Goal: Book appointment/travel/reservation

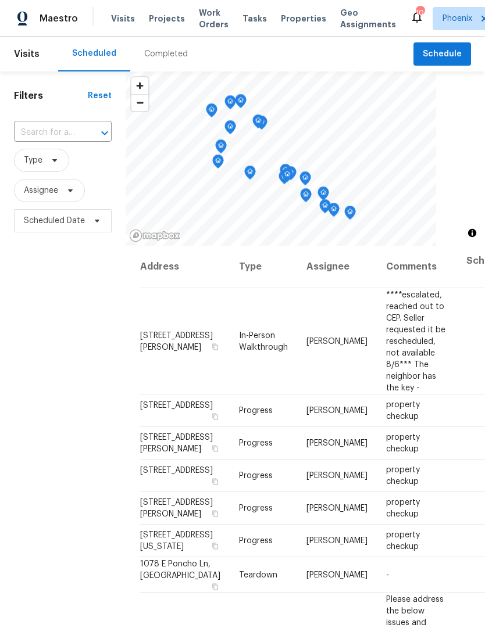
scroll to position [1, 0]
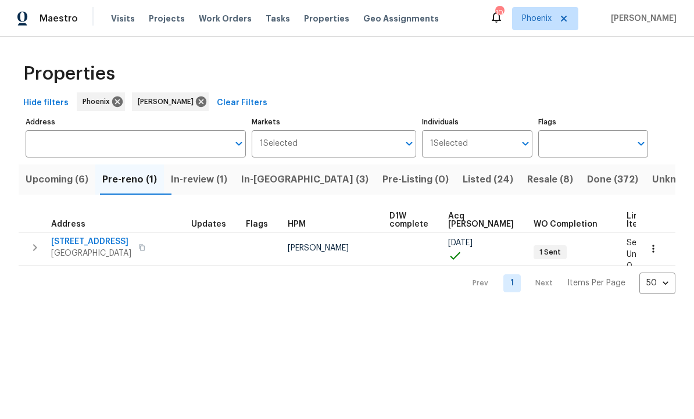
click at [484, 182] on span "Resale (8)" at bounding box center [550, 179] width 46 height 16
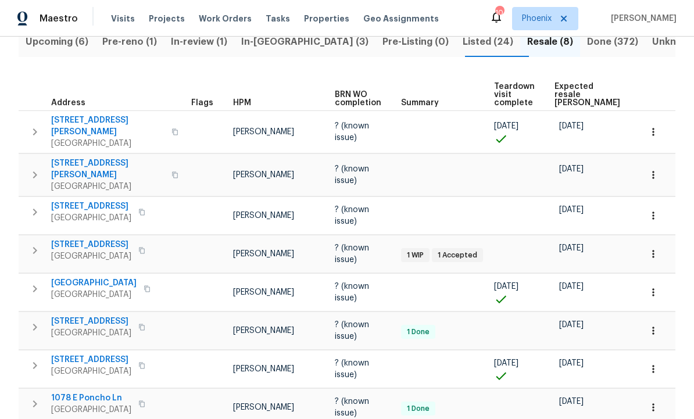
scroll to position [137, 0]
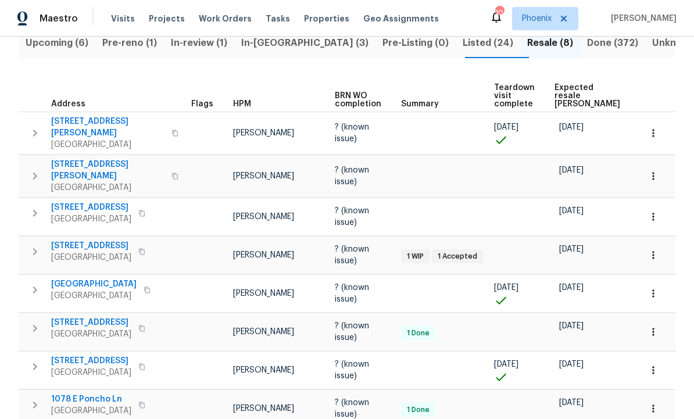
click at [37, 245] on icon "button" at bounding box center [35, 252] width 14 height 14
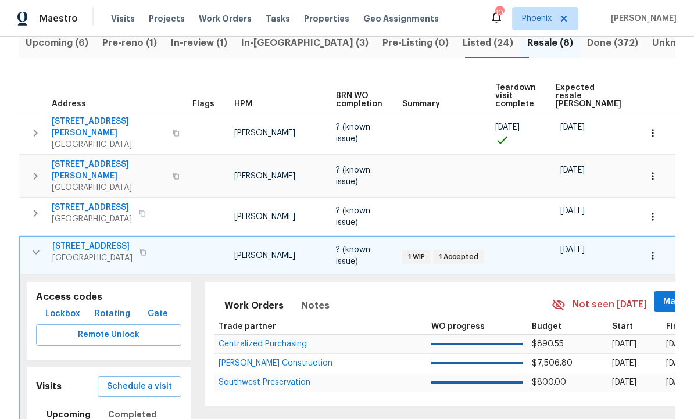
click at [147, 380] on span "Schedule a visit" at bounding box center [139, 387] width 65 height 15
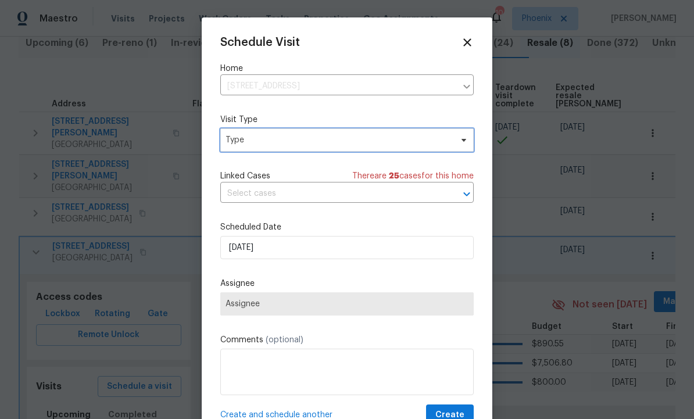
click at [430, 146] on span "Type" at bounding box center [339, 140] width 226 height 12
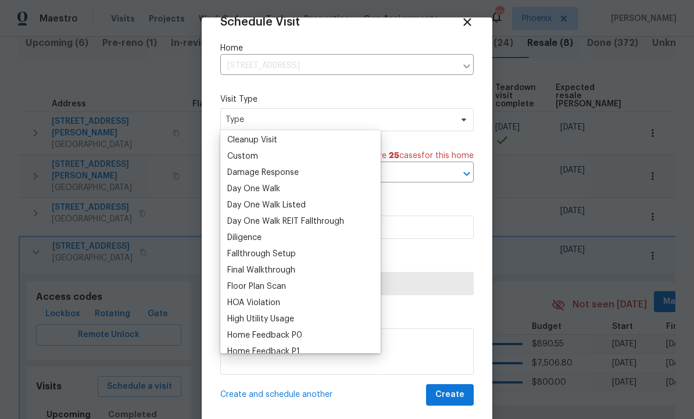
scroll to position [167, 0]
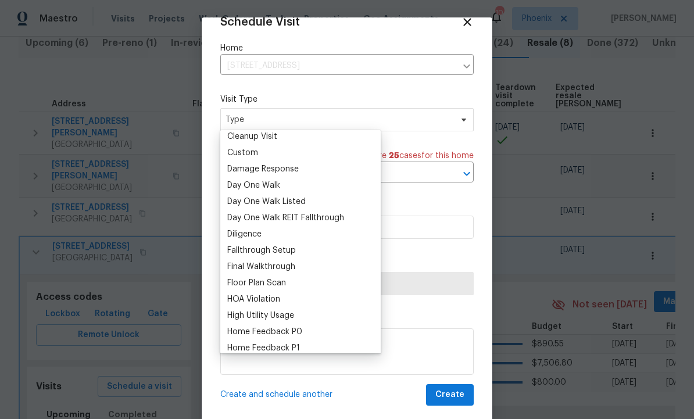
click at [242, 156] on div "Custom" at bounding box center [242, 153] width 31 height 12
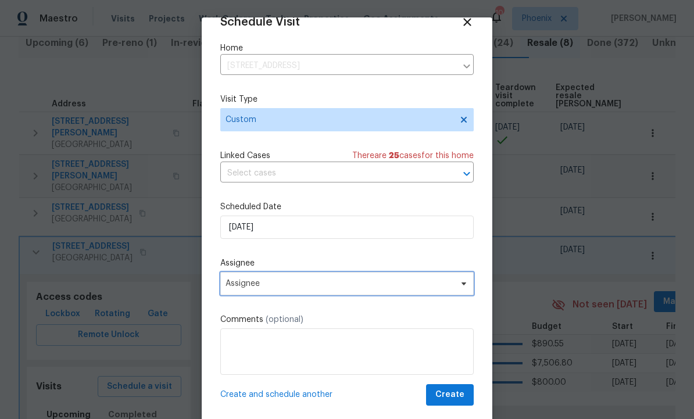
click at [419, 291] on span "Assignee" at bounding box center [346, 283] width 253 height 23
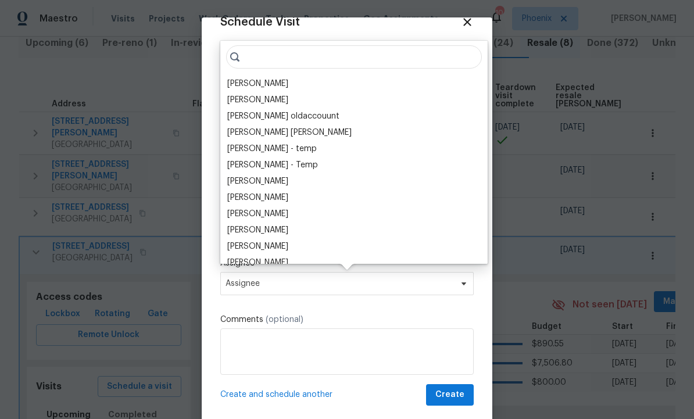
click at [262, 85] on div "[PERSON_NAME]" at bounding box center [257, 84] width 61 height 12
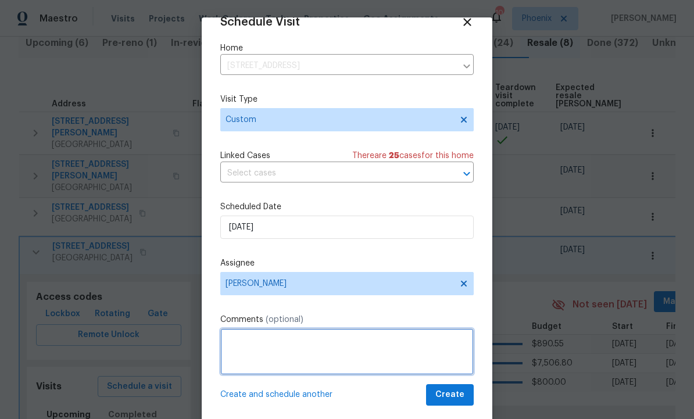
click at [284, 359] on textarea at bounding box center [346, 351] width 253 height 47
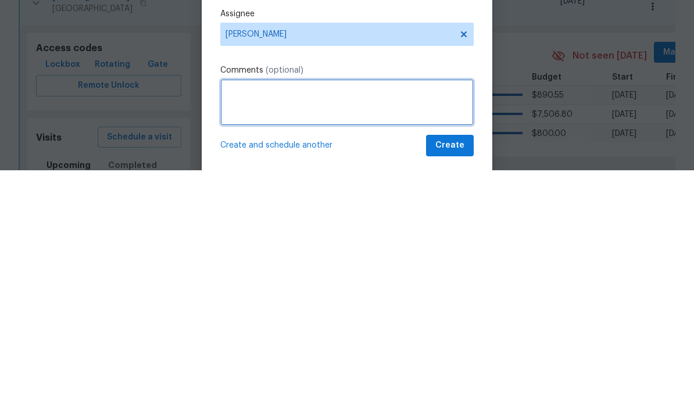
type textarea "L"
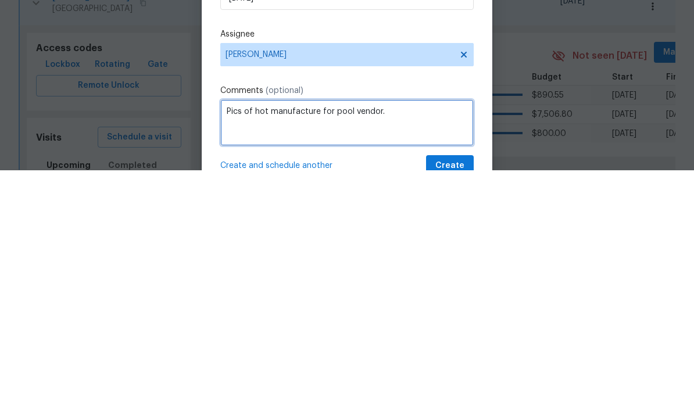
scroll to position [0, 0]
type textarea "Pics of hot manufacture for pool vendor."
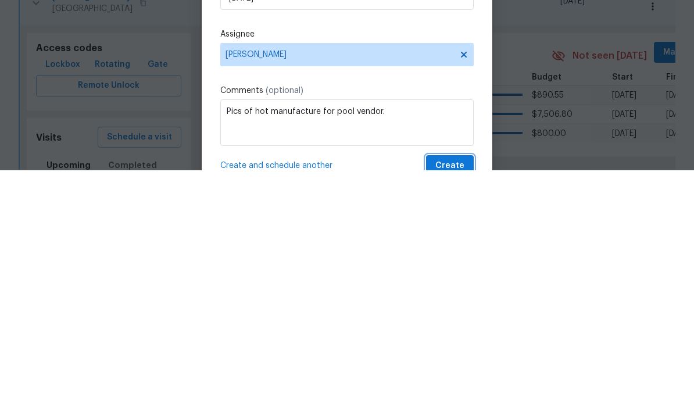
click at [450, 408] on span "Create" at bounding box center [449, 415] width 29 height 15
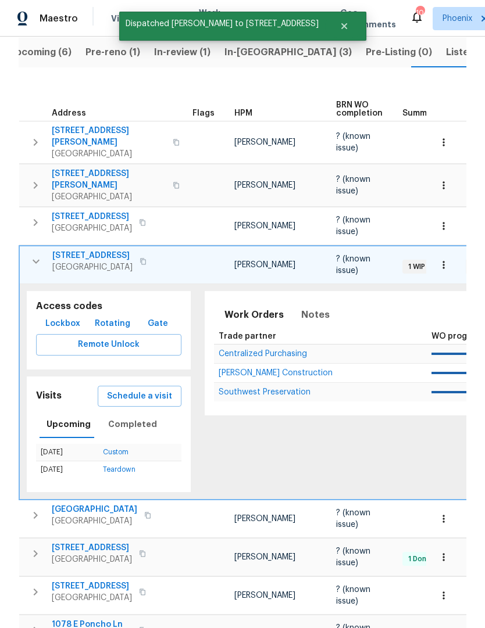
scroll to position [0, 19]
click at [36, 260] on icon "button" at bounding box center [36, 262] width 7 height 4
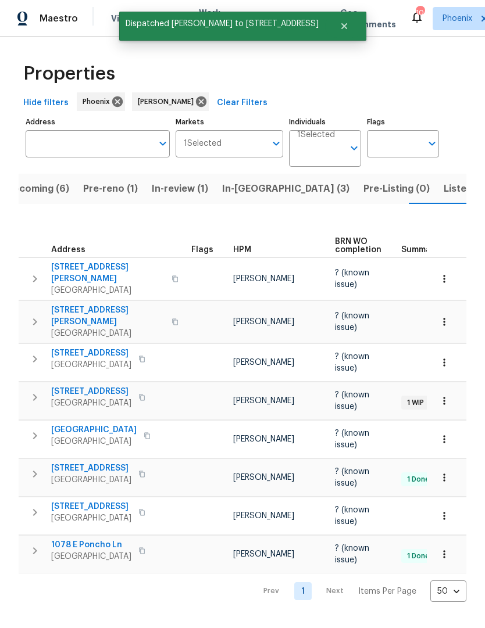
scroll to position [0, 0]
